Goal: Information Seeking & Learning: Understand process/instructions

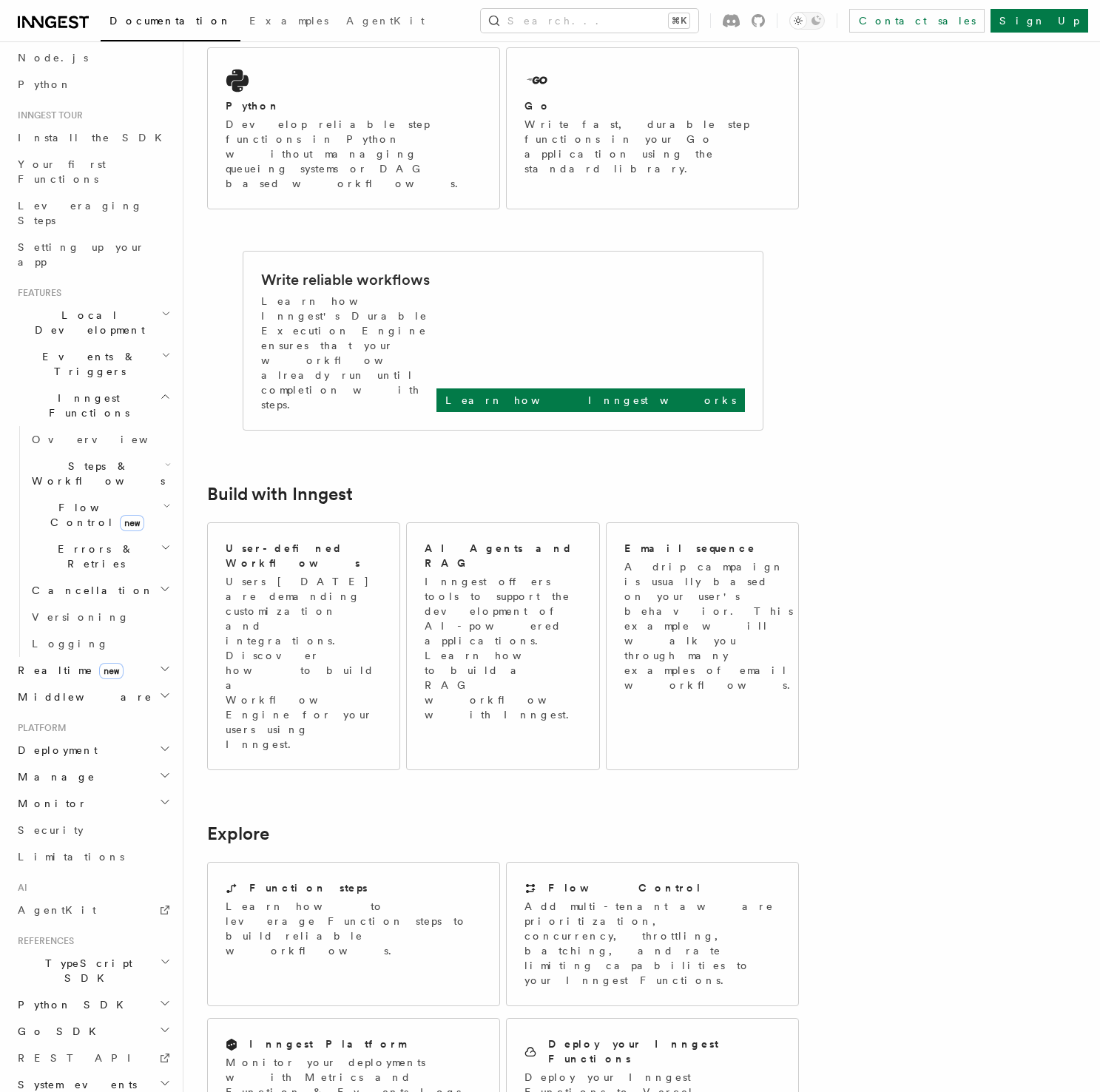
scroll to position [89, 0]
click at [59, 956] on span "TypeScript SDK" at bounding box center [85, 970] width 148 height 29
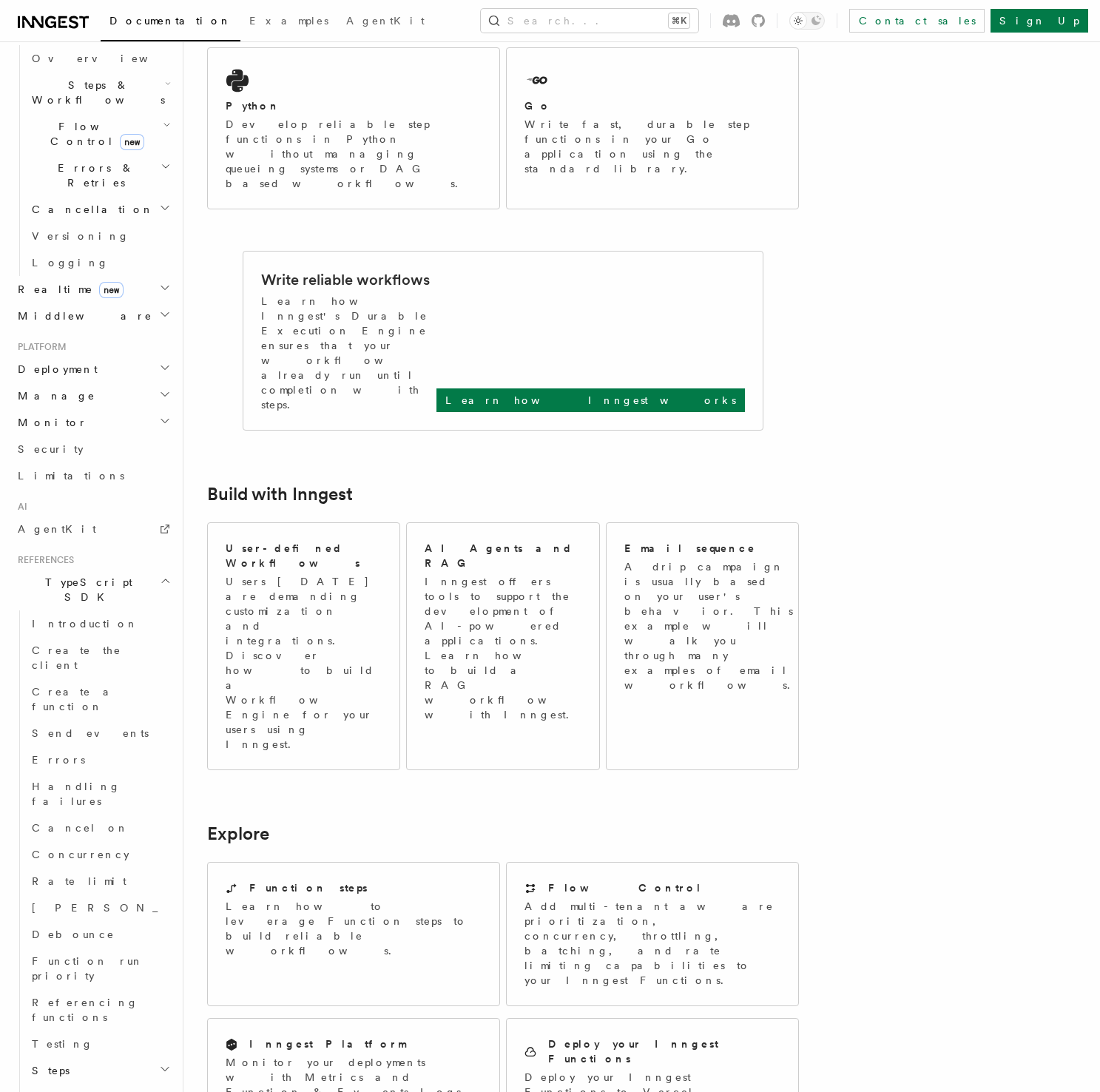
scroll to position [486, 0]
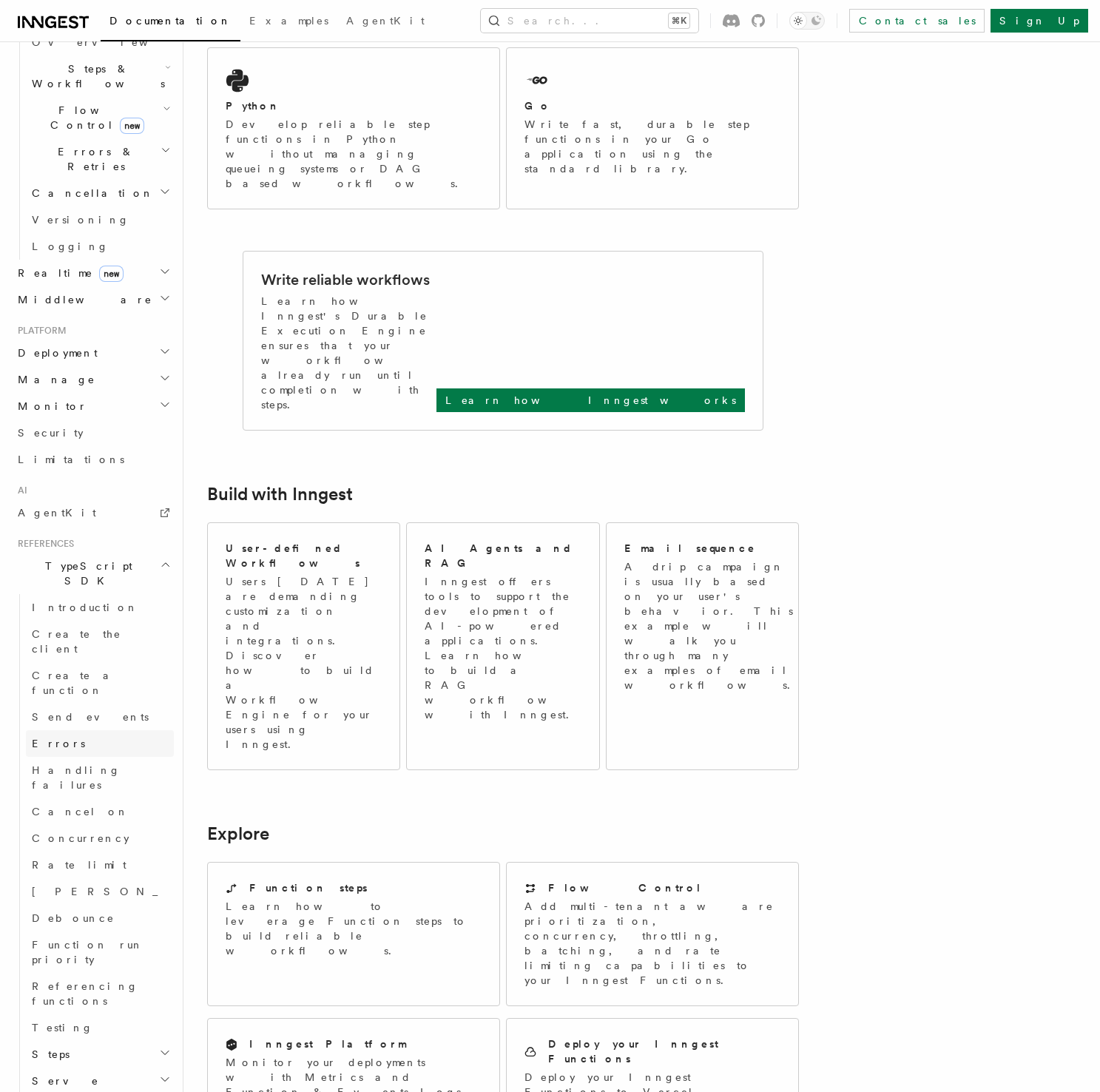
click at [93, 730] on link "Errors" at bounding box center [99, 744] width 148 height 27
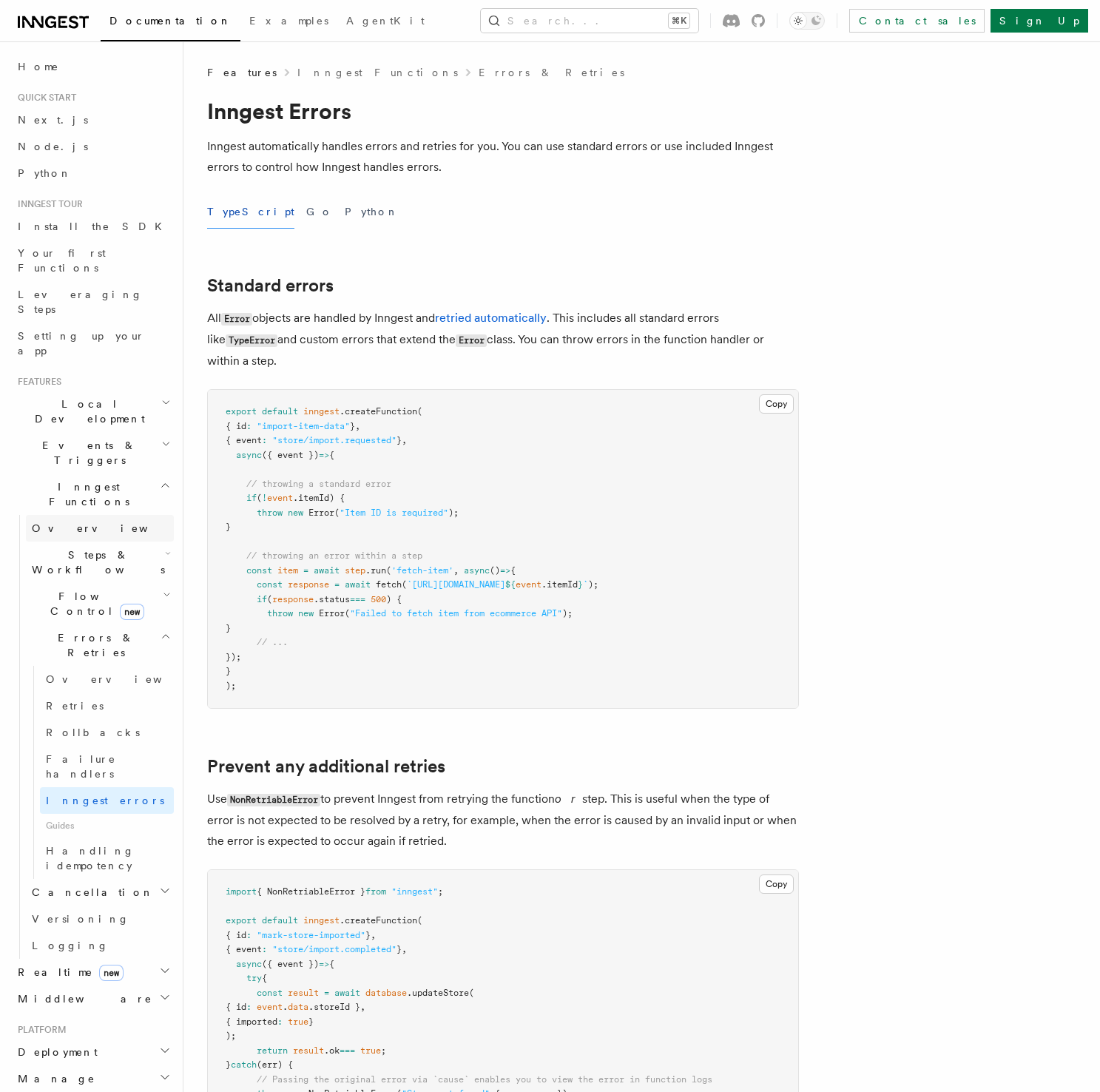
click at [97, 515] on link "Overview" at bounding box center [99, 528] width 148 height 27
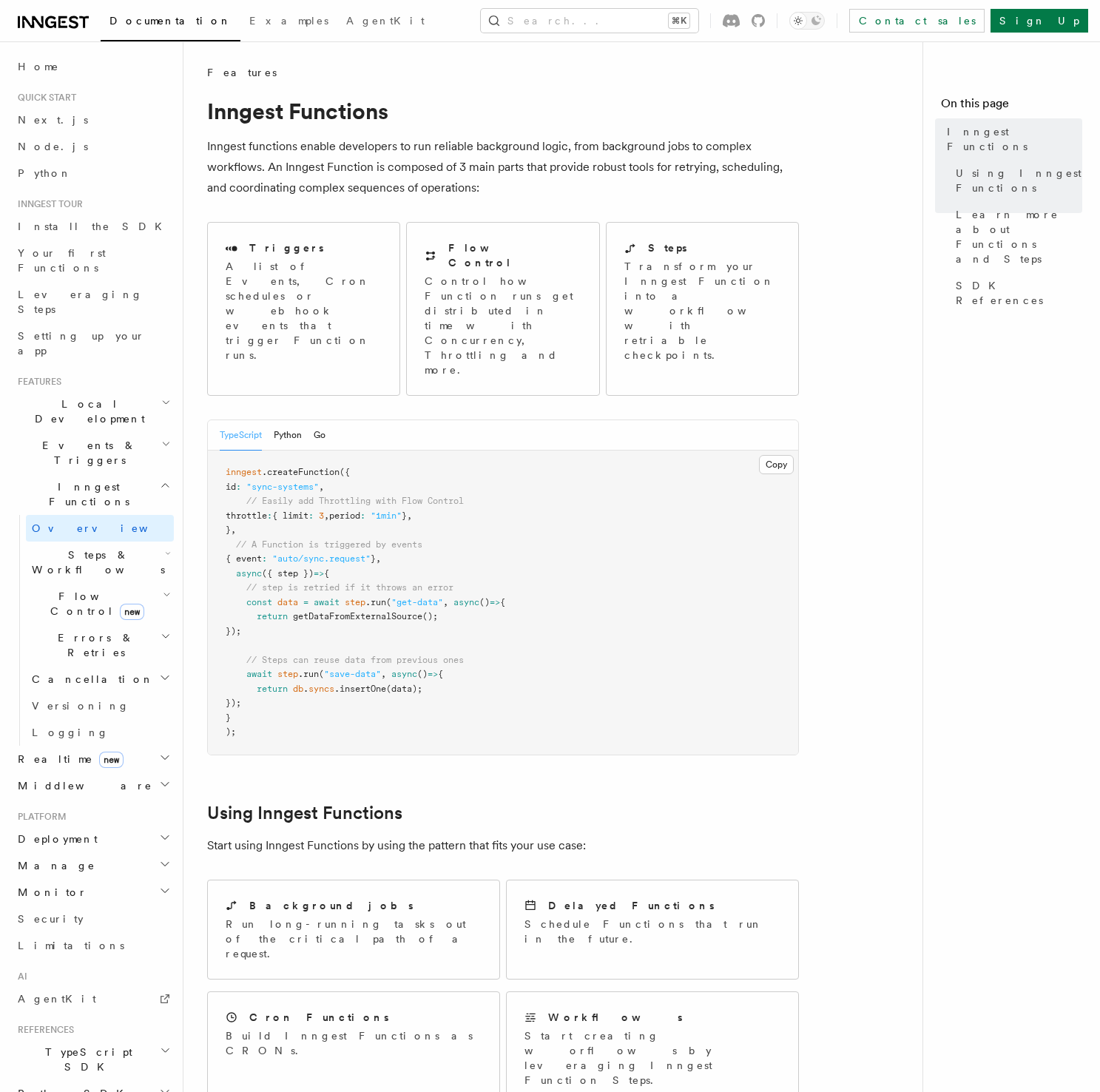
click at [843, 341] on article "Features Inngest Functions Inngest functions enable developers to run reliable …" at bounding box center [559, 996] width 704 height 1864
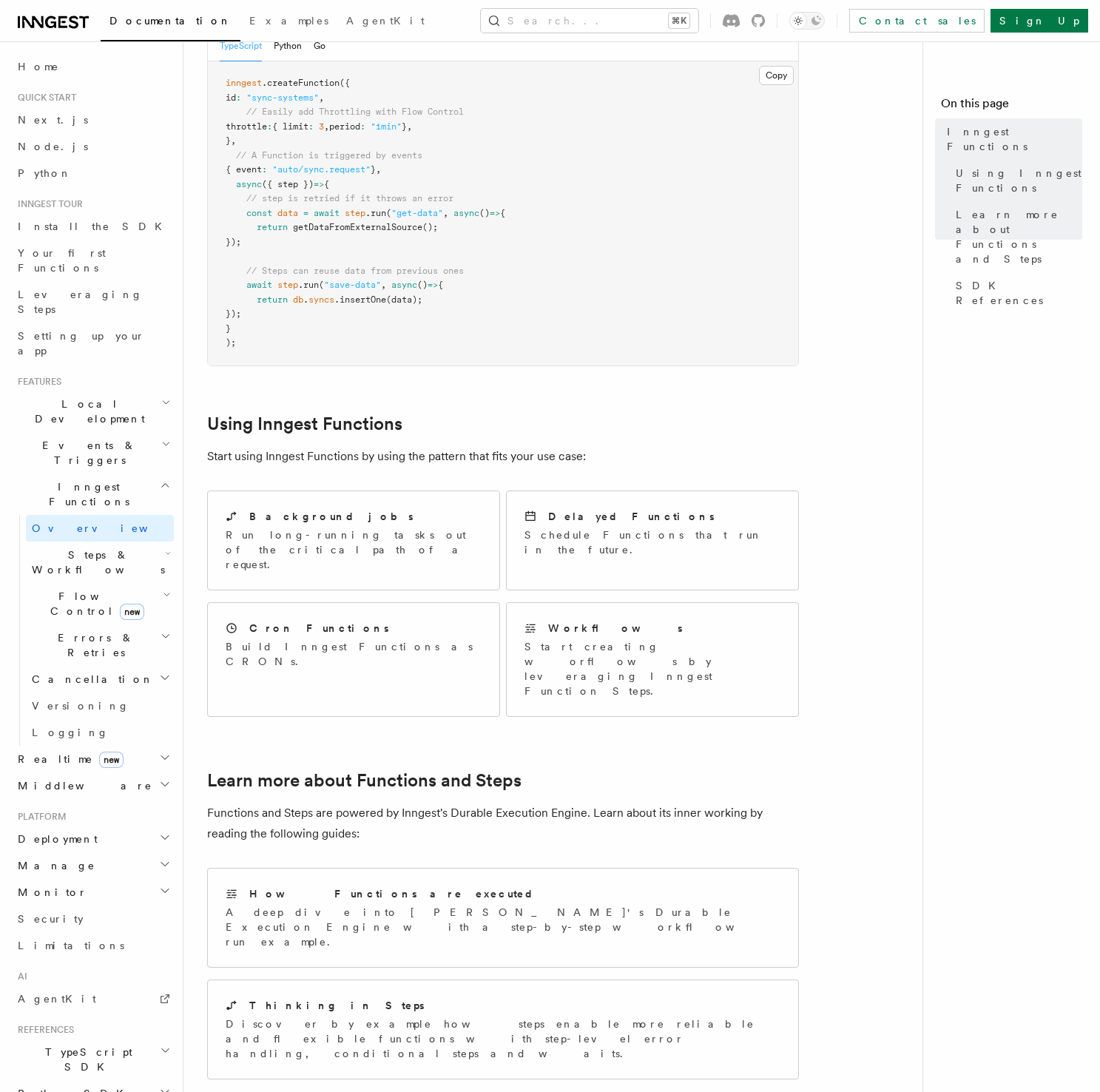
scroll to position [674, 0]
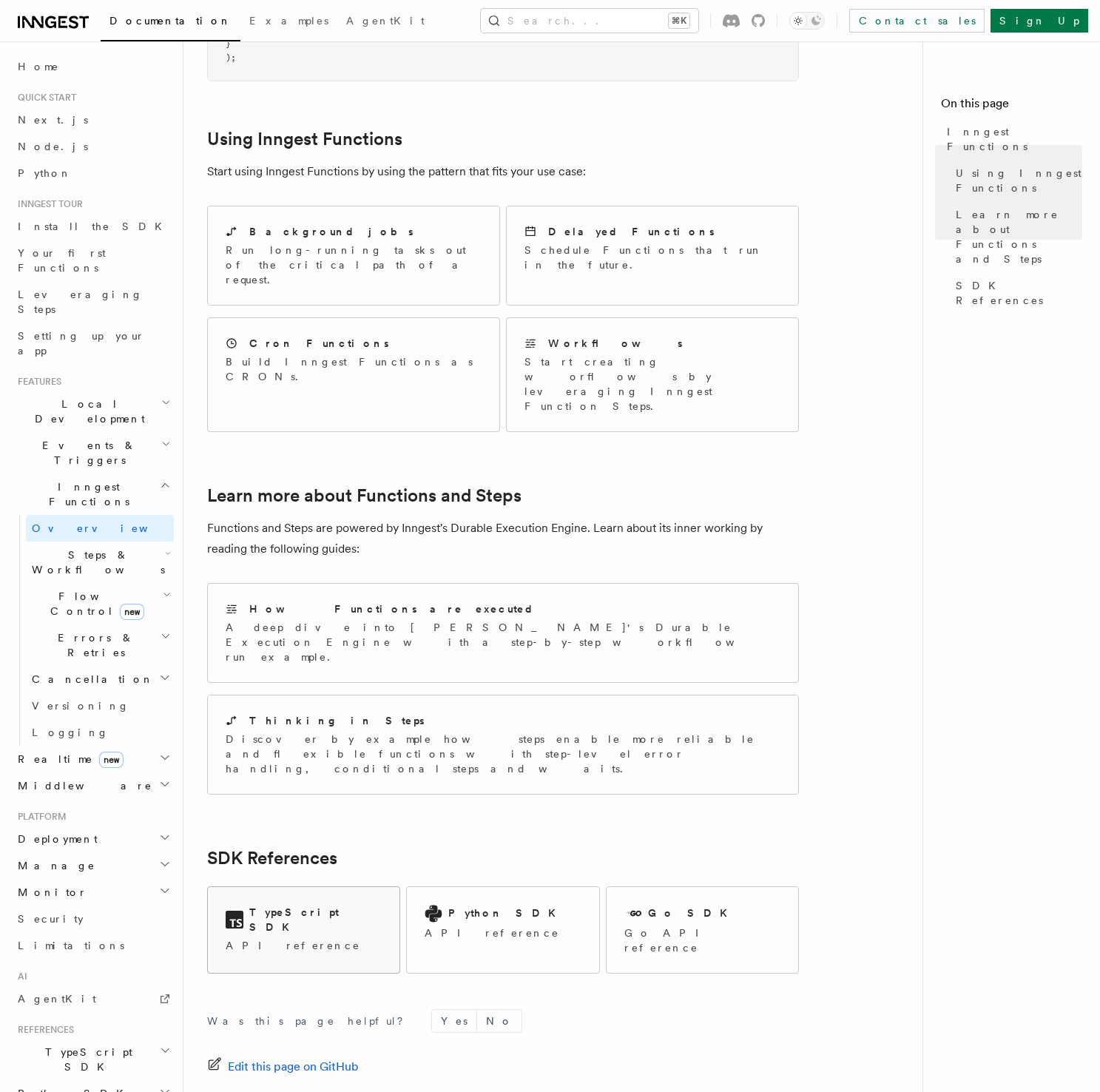
click at [286, 905] on h2 "TypeScript SDK" at bounding box center [315, 919] width 132 height 29
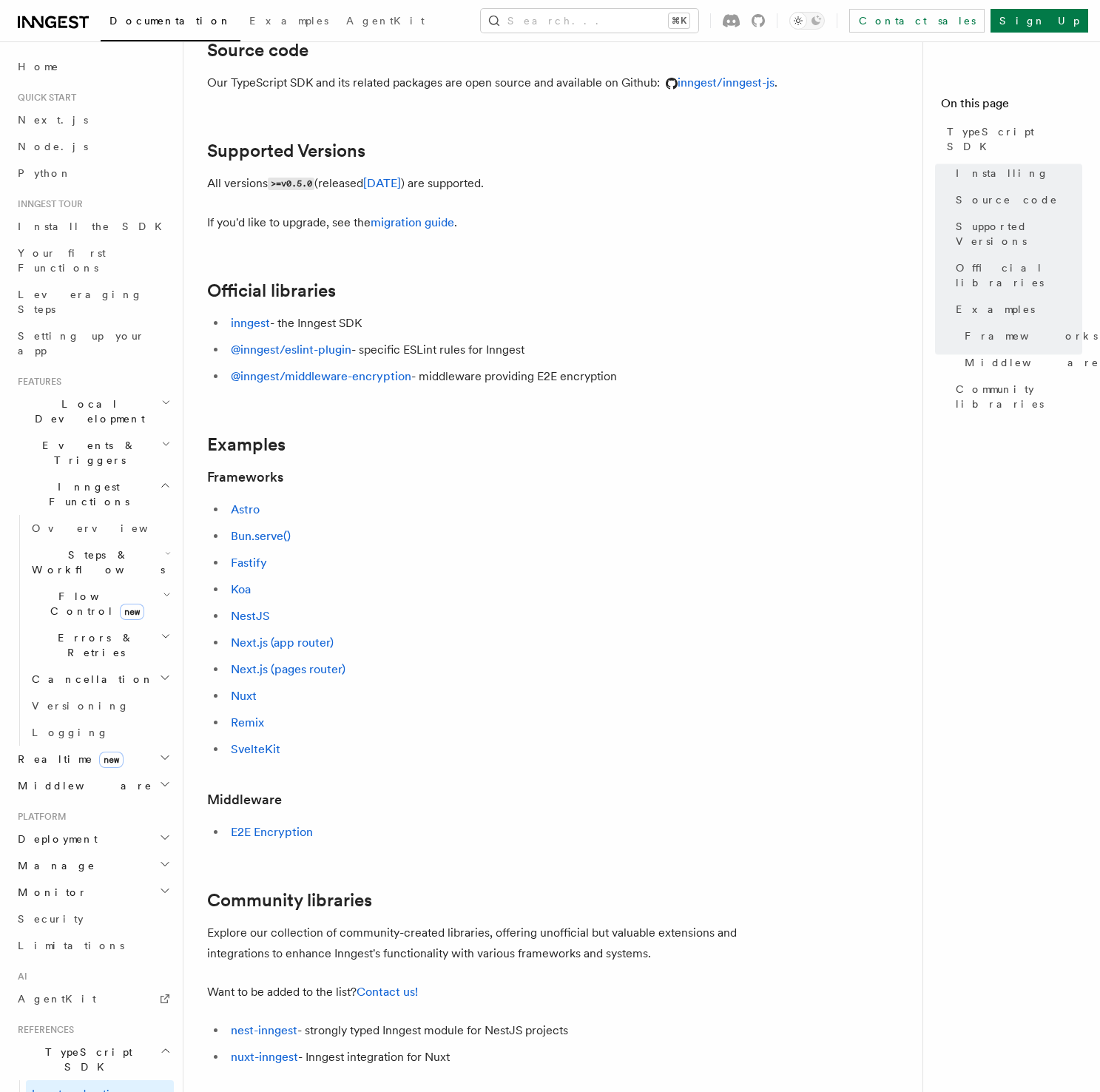
click at [683, 588] on li "Koa" at bounding box center [512, 589] width 573 height 20
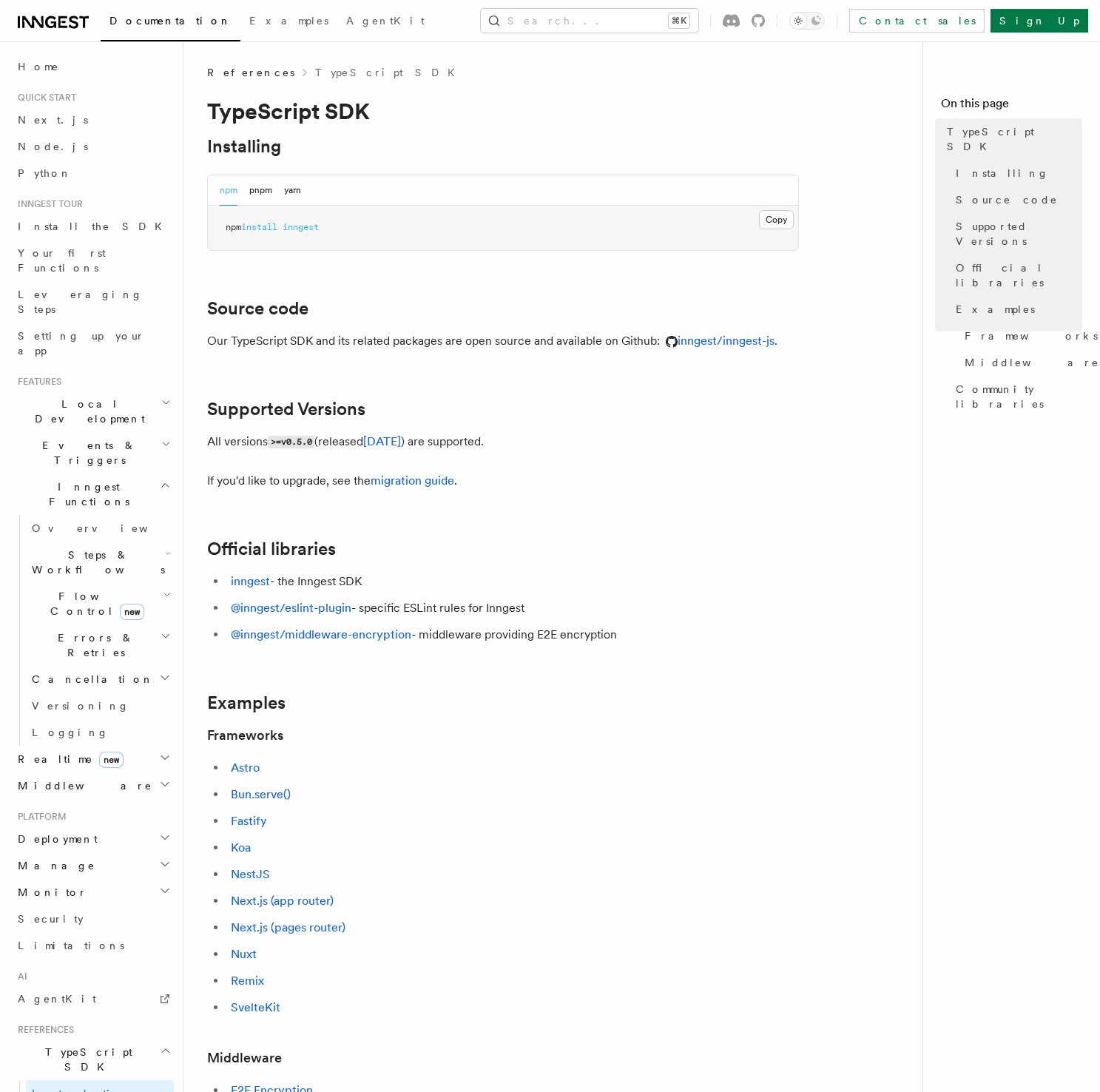
click at [701, 532] on article "References TypeScript SDK TypeScript SDK Installing npm pnpm yarn Copy Copied n…" at bounding box center [559, 840] width 704 height 1551
click at [698, 534] on article "References TypeScript SDK TypeScript SDK Installing npm pnpm yarn Copy Copied n…" at bounding box center [559, 840] width 704 height 1551
click at [441, 279] on article "References TypeScript SDK TypeScript SDK Installing npm pnpm yarn Copy Copied n…" at bounding box center [559, 840] width 704 height 1551
click at [447, 307] on h2 "Source code" at bounding box center [503, 308] width 592 height 20
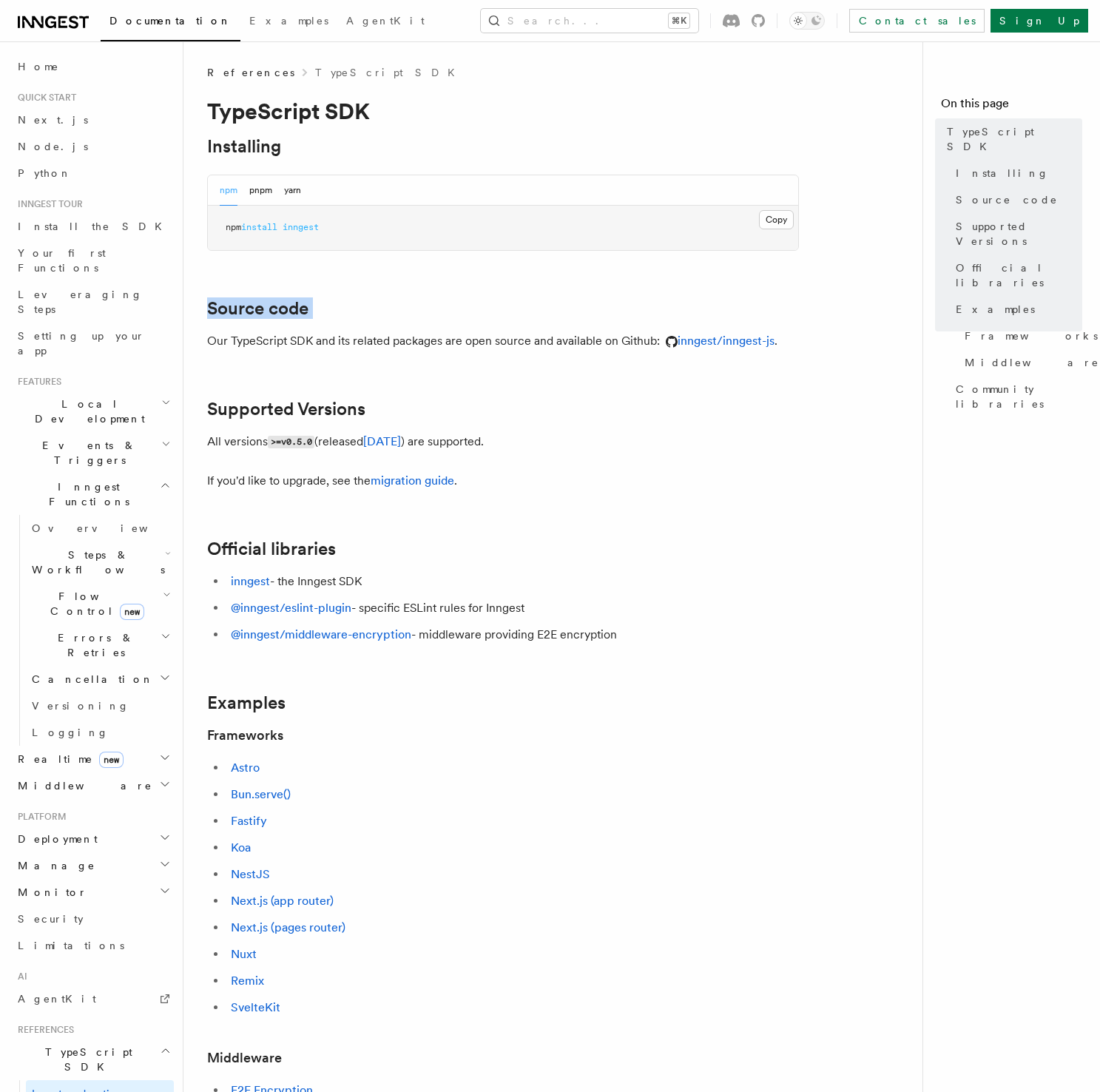
click at [447, 307] on h2 "Source code" at bounding box center [503, 308] width 592 height 20
click at [534, 311] on h2 "Source code" at bounding box center [503, 308] width 592 height 20
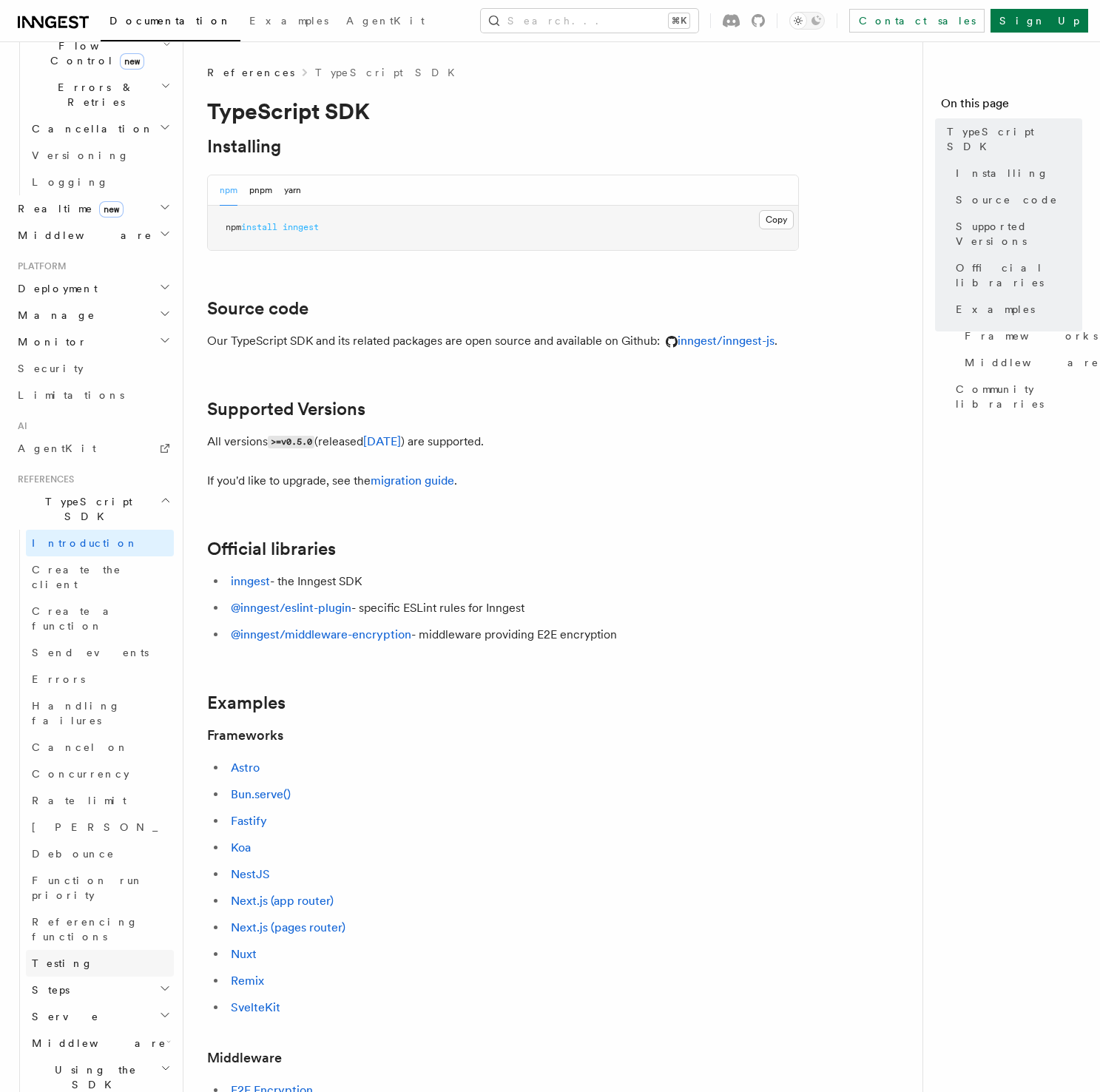
scroll to position [571, 0]
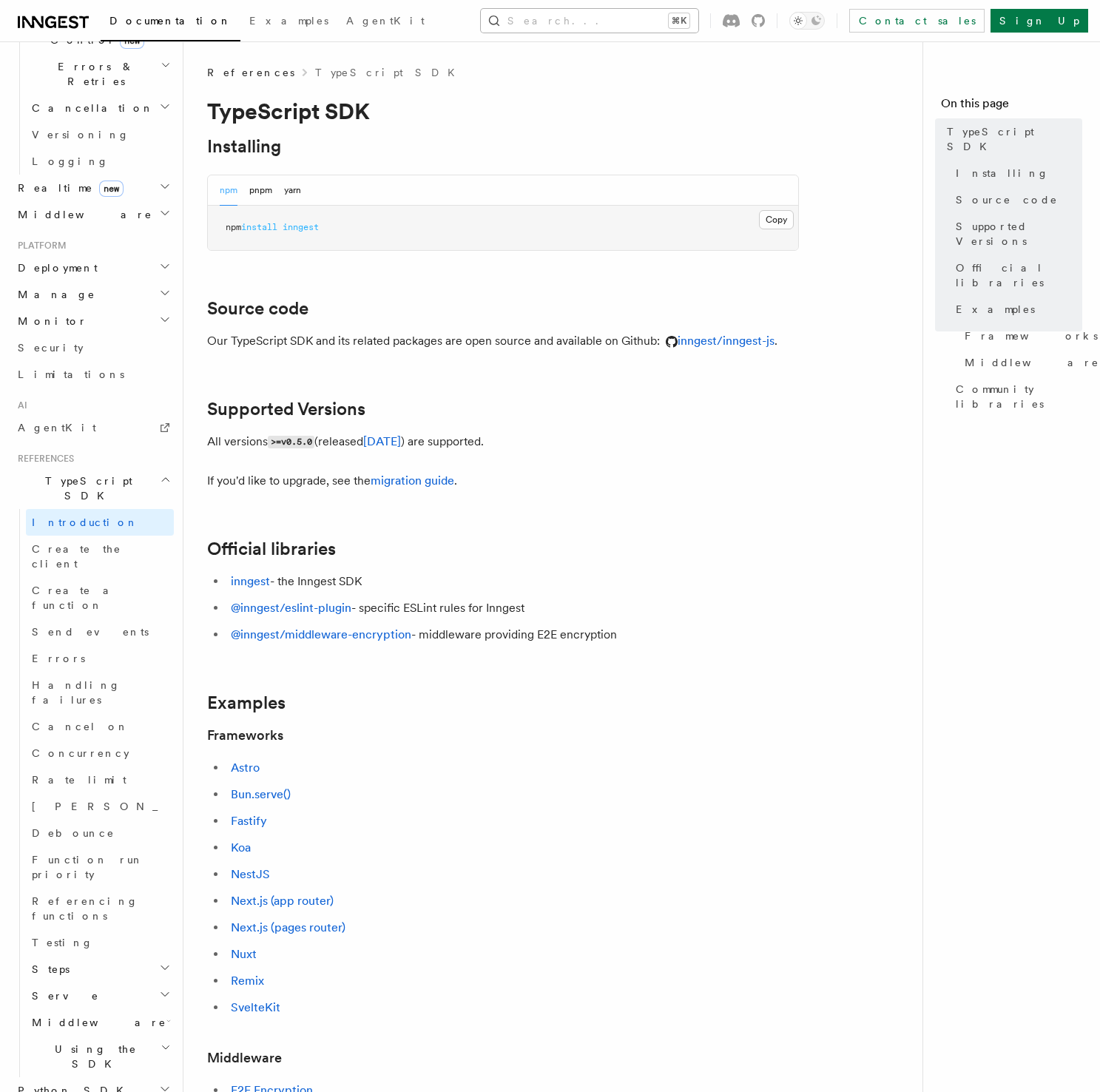
click at [698, 24] on button "Search... ⌘K" at bounding box center [589, 20] width 217 height 24
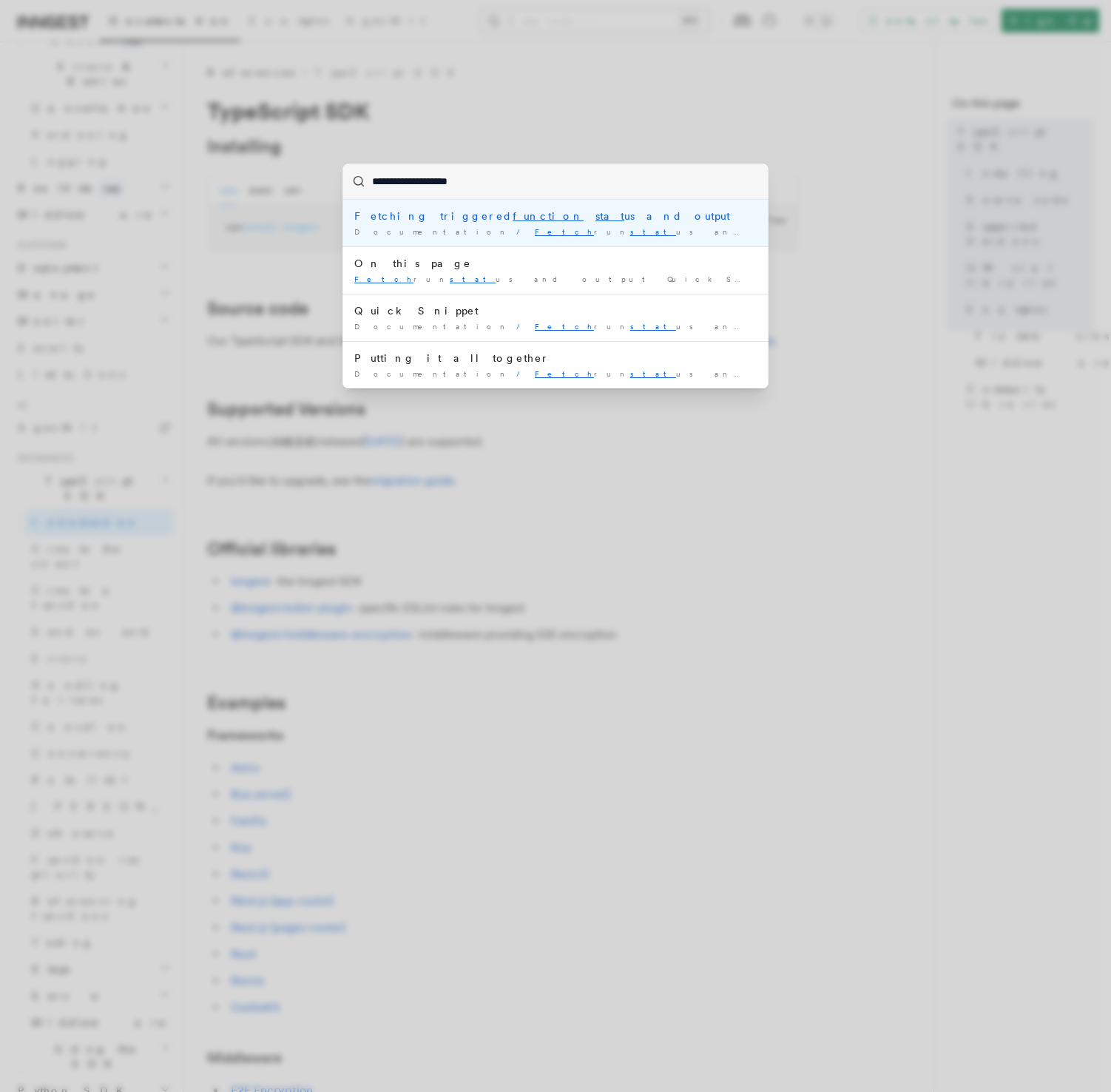
type input "**********"
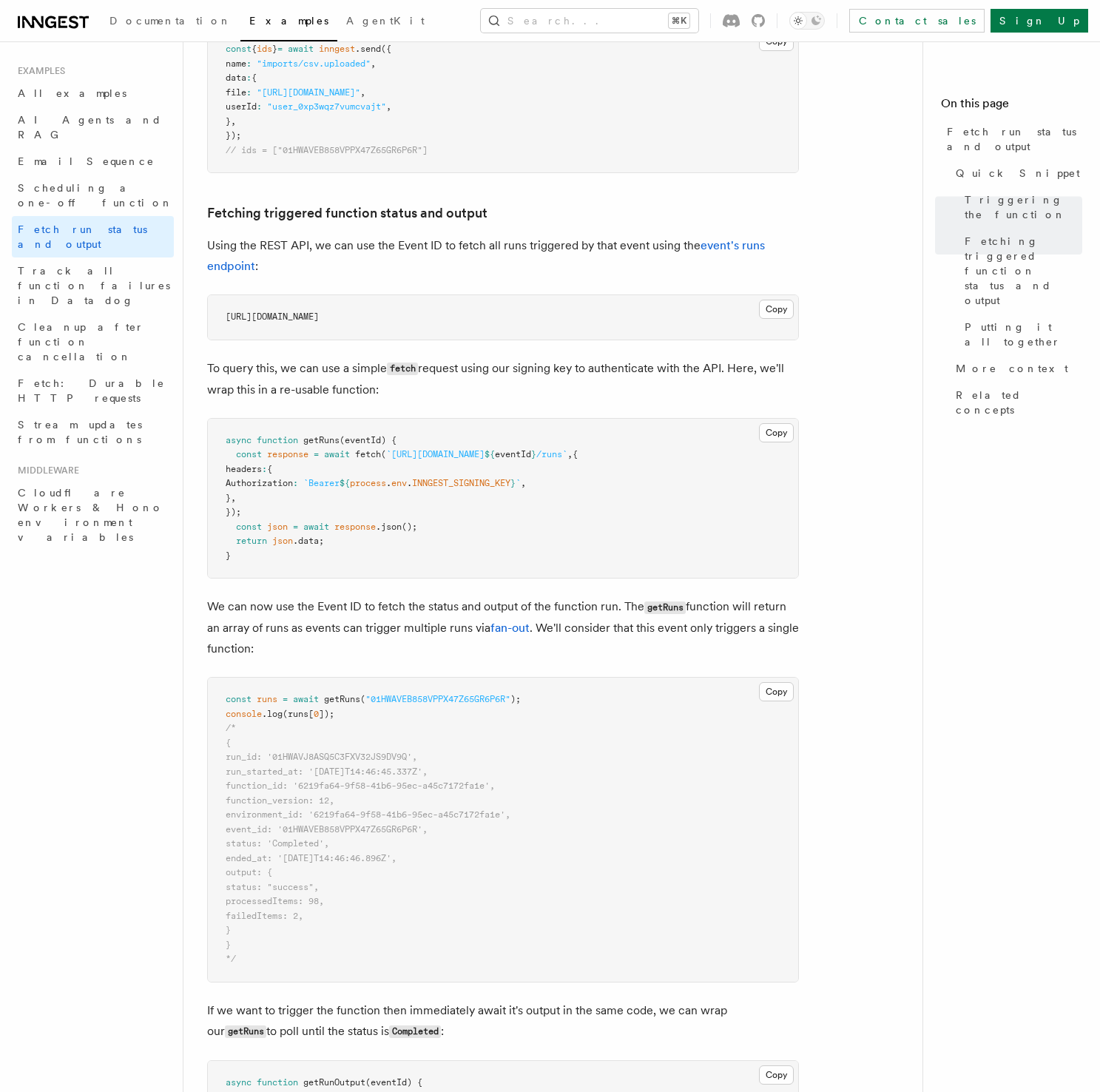
scroll to position [697, 0]
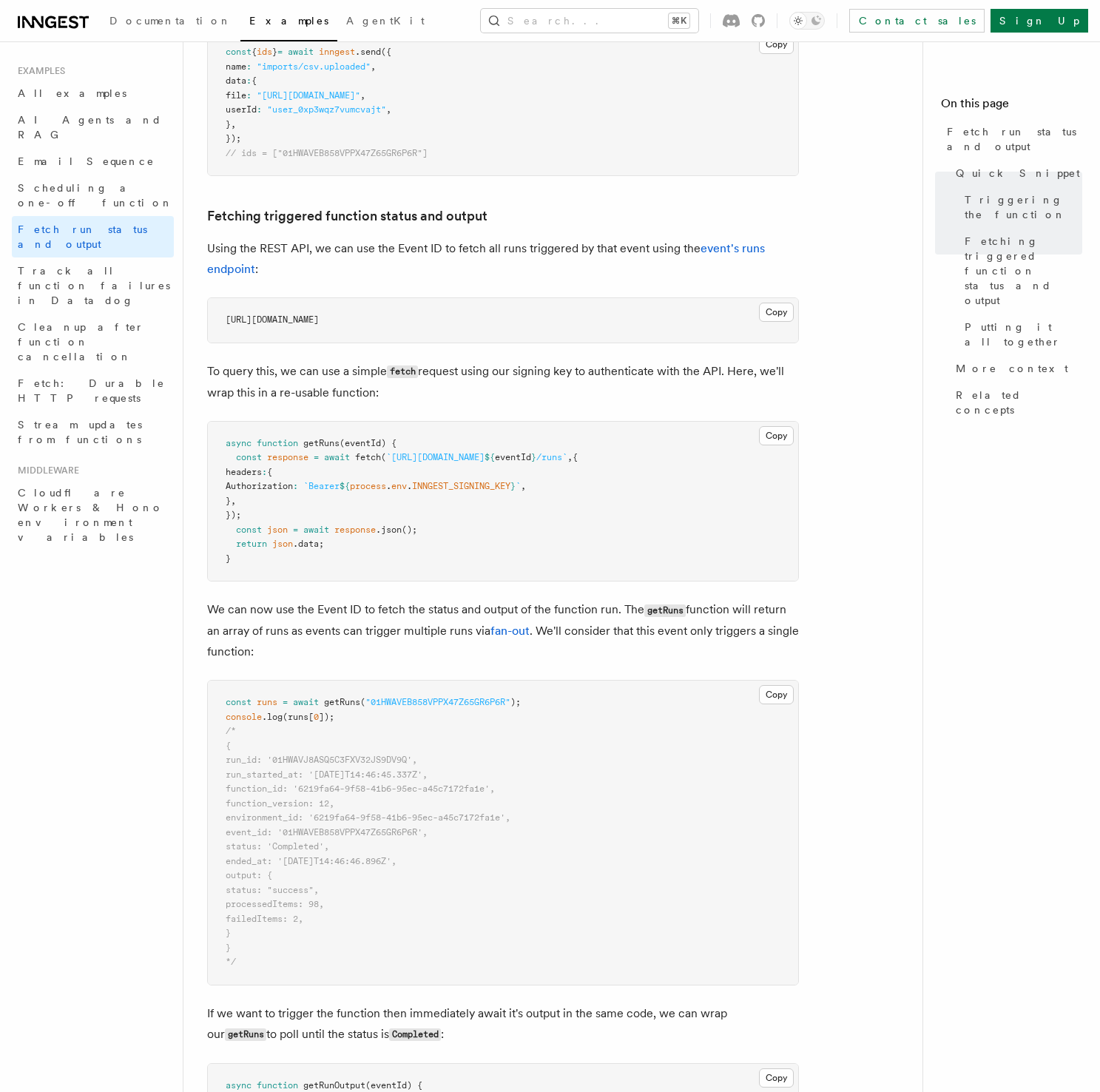
click at [548, 238] on p "Using the REST API, we can use the Event ID to fetch all runs triggered by that…" at bounding box center [503, 259] width 592 height 42
click at [547, 238] on p "Using the REST API, we can use the Event ID to fetch all runs triggered by that…" at bounding box center [503, 259] width 592 height 42
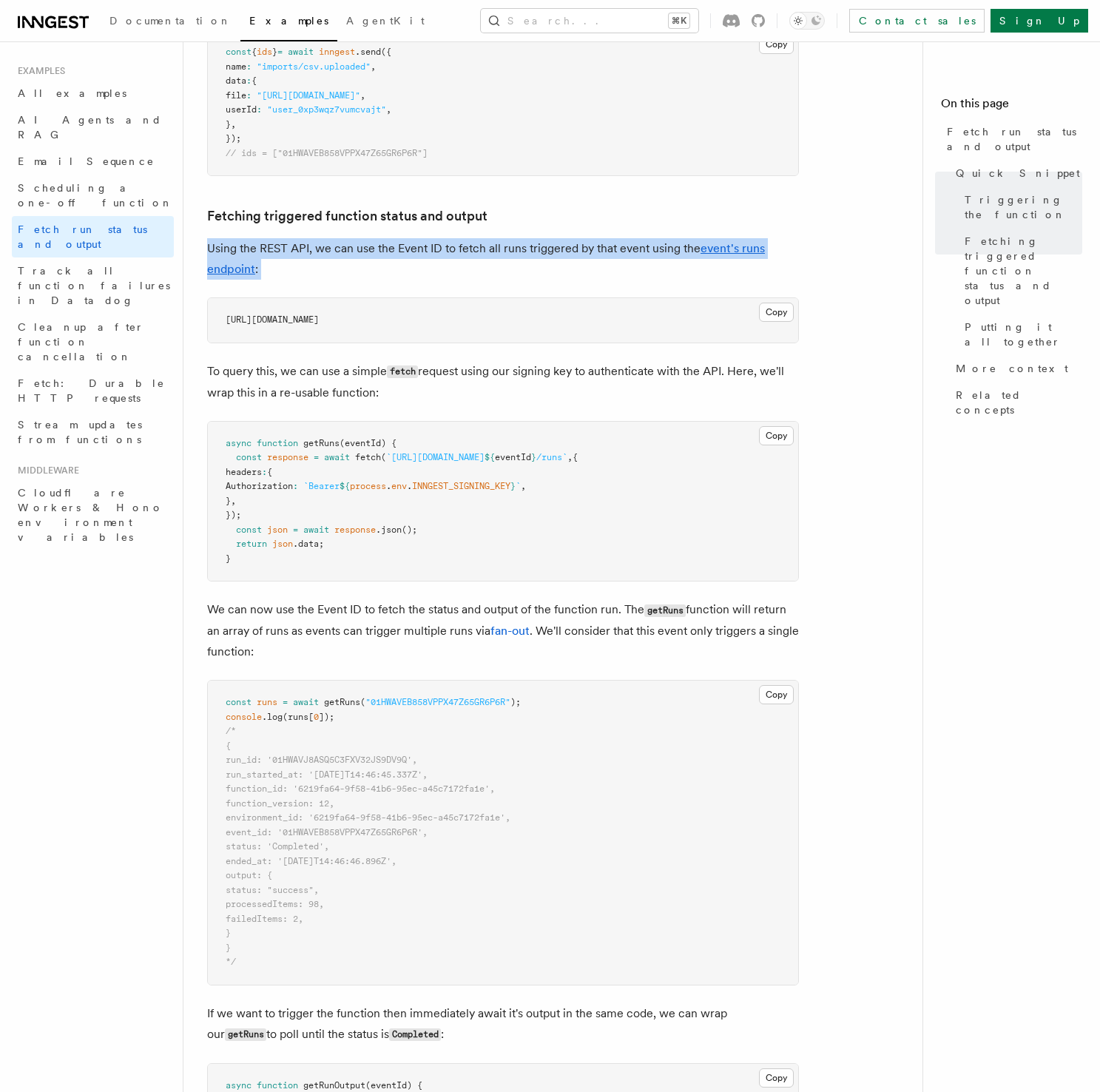
click at [547, 238] on p "Using the REST API, we can use the Event ID to fetch all runs triggered by that…" at bounding box center [503, 259] width 592 height 42
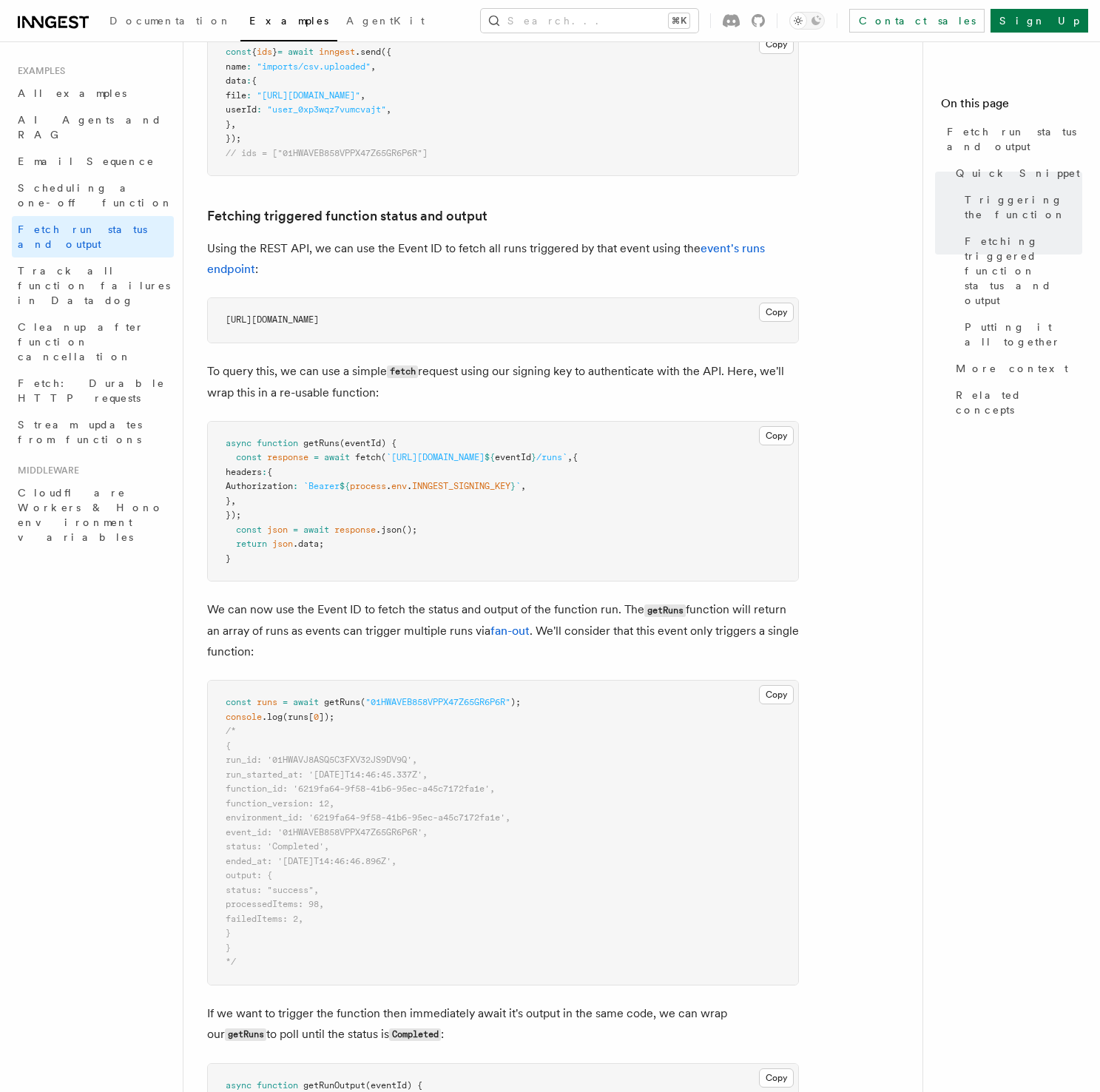
click at [543, 210] on h3 "Fetching triggered function status and output" at bounding box center [503, 215] width 592 height 20
click at [544, 239] on p "Using the REST API, we can use the Event ID to fetch all runs triggered by that…" at bounding box center [503, 259] width 592 height 42
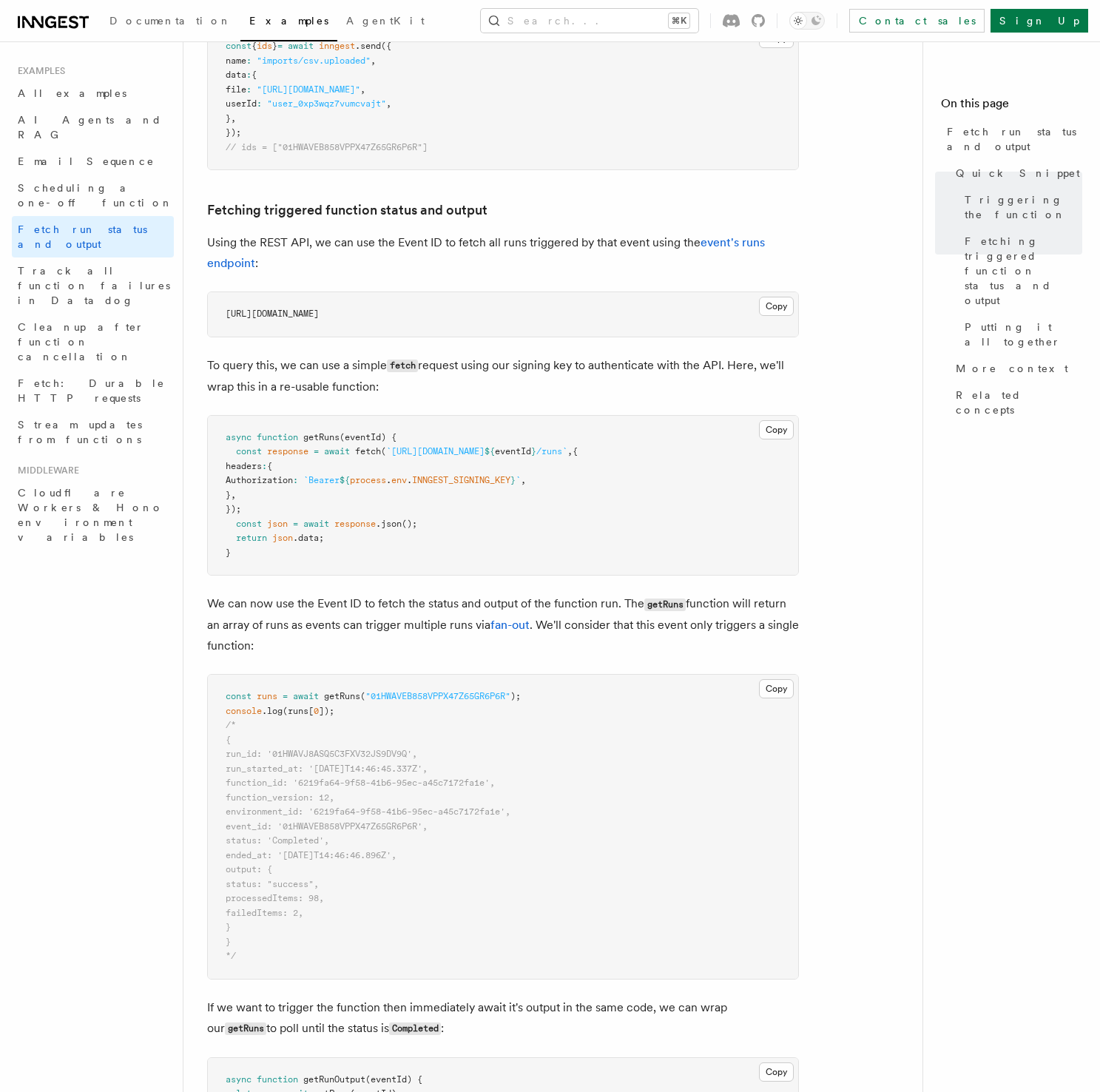
scroll to position [709, 0]
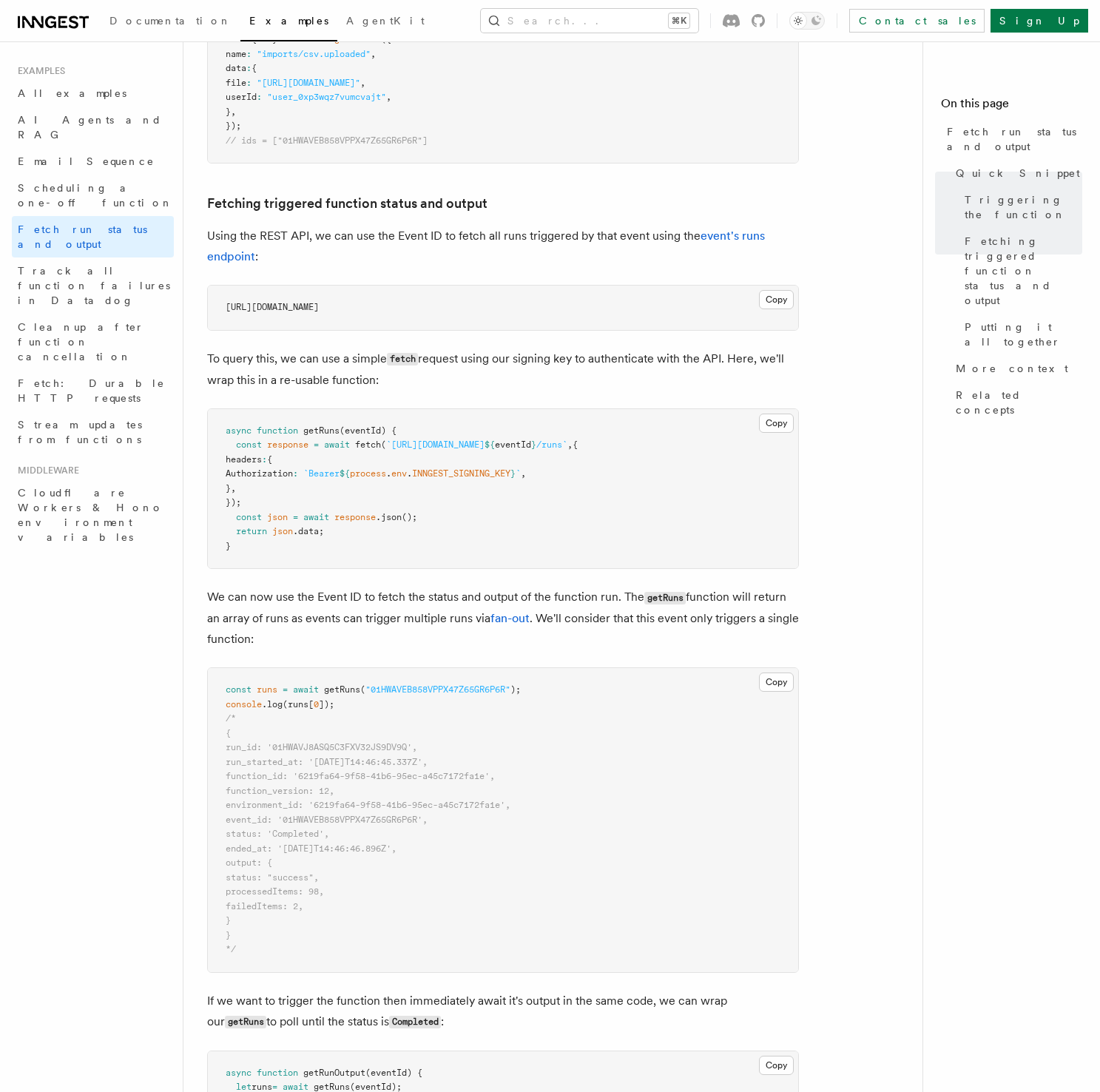
click at [476, 378] on p "To query this, we can use a simple fetch request using our signing key to authe…" at bounding box center [503, 370] width 592 height 43
click at [814, 355] on article "Examples Fetch run status and output Inngest provides a way to fetch the status…" at bounding box center [559, 838] width 704 height 2967
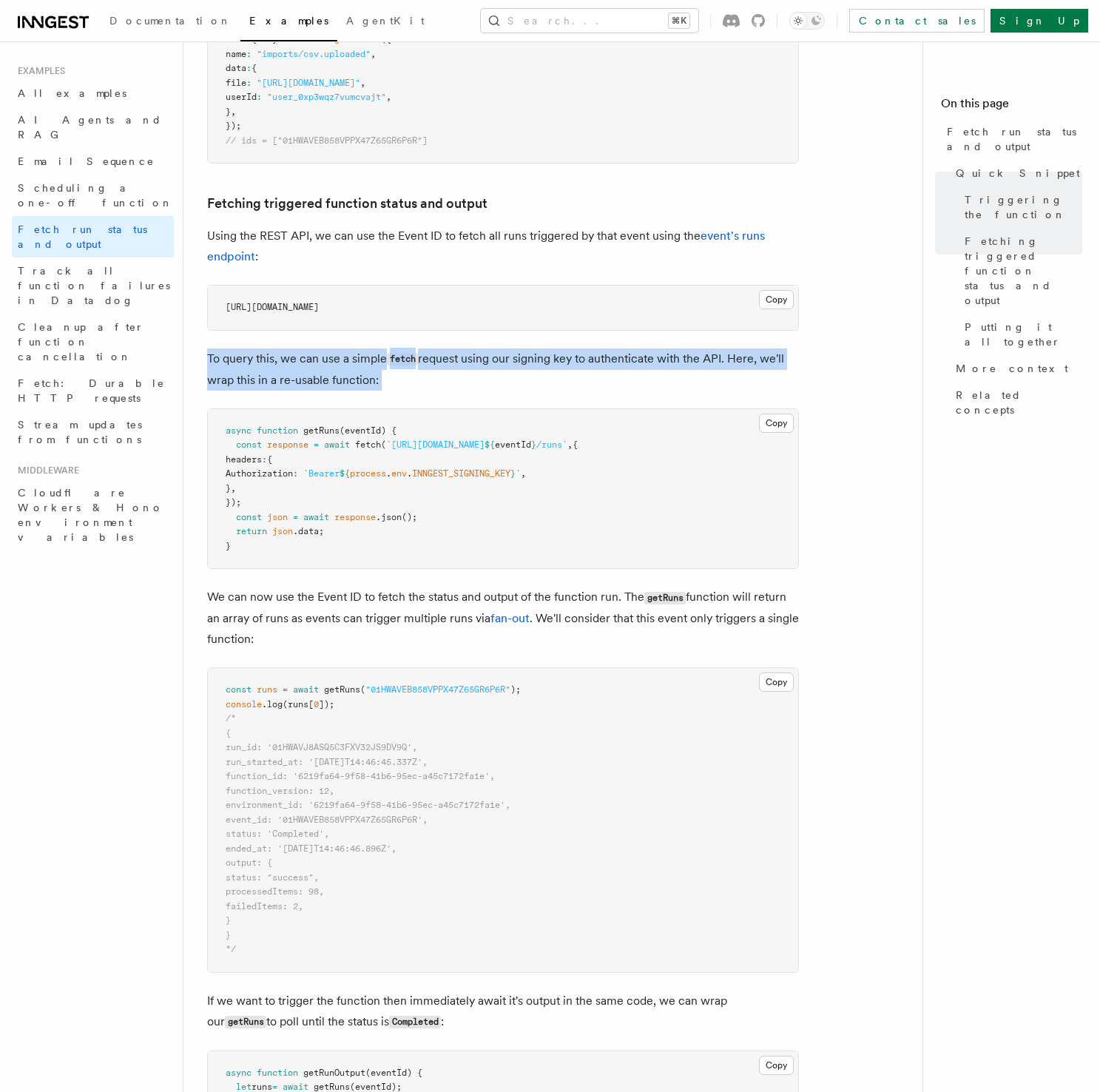
drag, startPoint x: 814, startPoint y: 355, endPoint x: 815, endPoint y: 374, distance: 19.0
click at [814, 355] on article "Examples Fetch run status and output Inngest provides a way to fetch the status…" at bounding box center [559, 838] width 704 height 2967
click at [815, 374] on article "Examples Fetch run status and output Inngest provides a way to fetch the status…" at bounding box center [559, 838] width 704 height 2967
